Goal: Find specific page/section: Find specific page/section

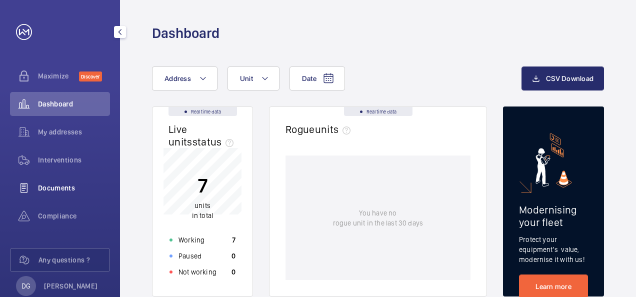
click at [62, 189] on span "Documents" at bounding box center [74, 188] width 72 height 10
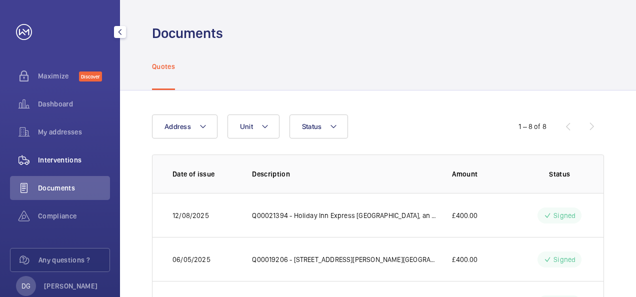
click at [55, 166] on div "Interventions" at bounding box center [60, 160] width 100 height 24
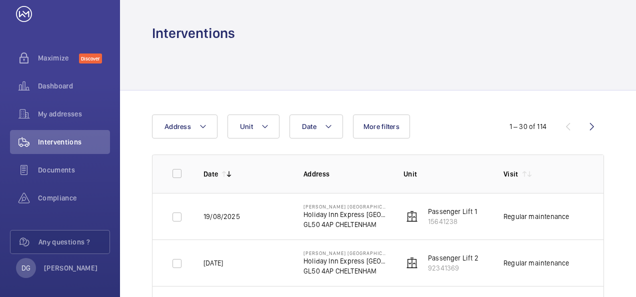
scroll to position [20, 0]
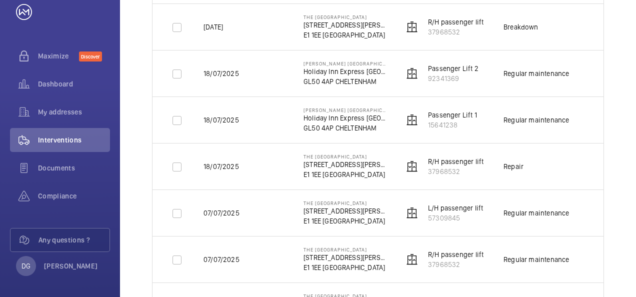
scroll to position [660, 0]
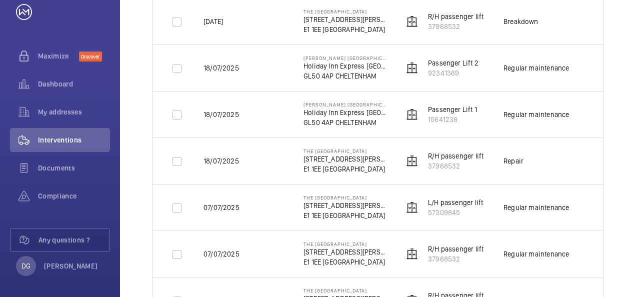
click at [618, 171] on div "Date Address Unit More filters 1 – 30 of 114 Date Address Unit Visit Job Id Rep…" at bounding box center [378, 192] width 516 height 1522
